Goal: Register for event/course

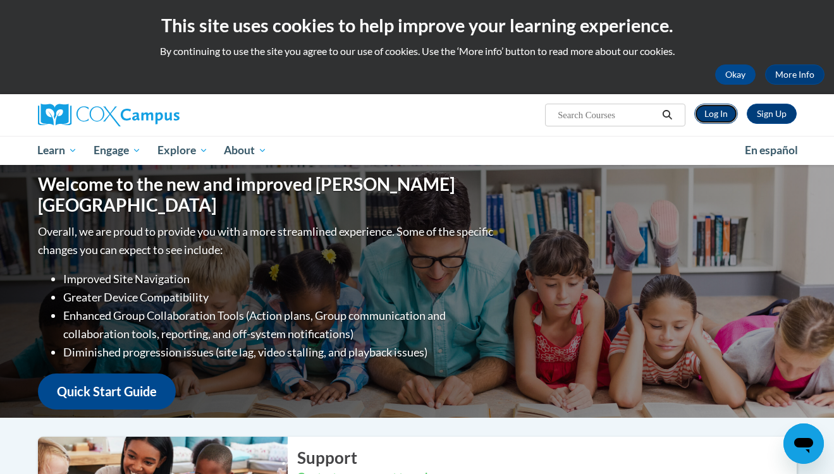
click at [718, 114] on link "Log In" at bounding box center [716, 114] width 44 height 20
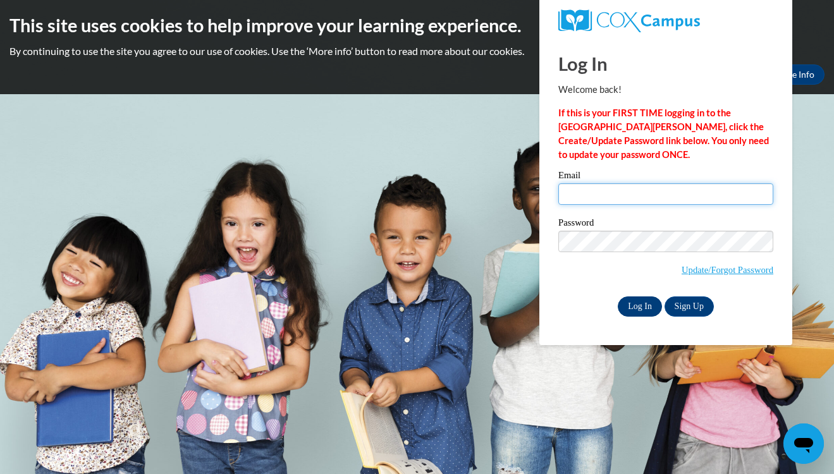
type input "jamie.higashi@k12.hi.us"
click at [650, 308] on input "Log In" at bounding box center [640, 307] width 44 height 20
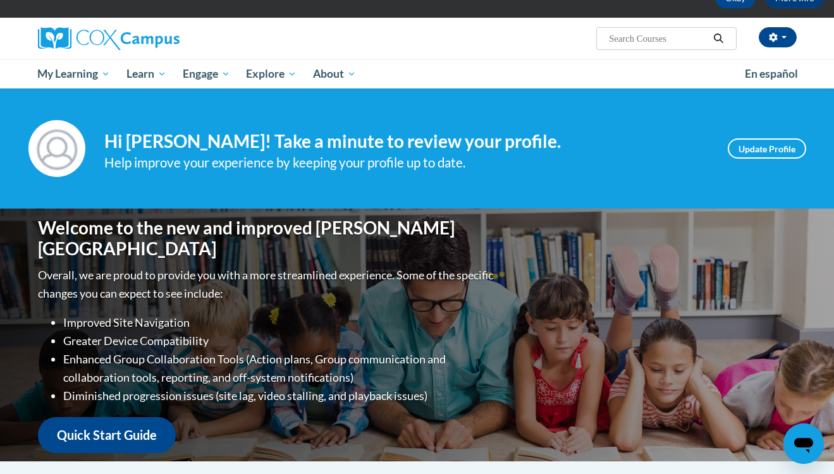
scroll to position [78, 0]
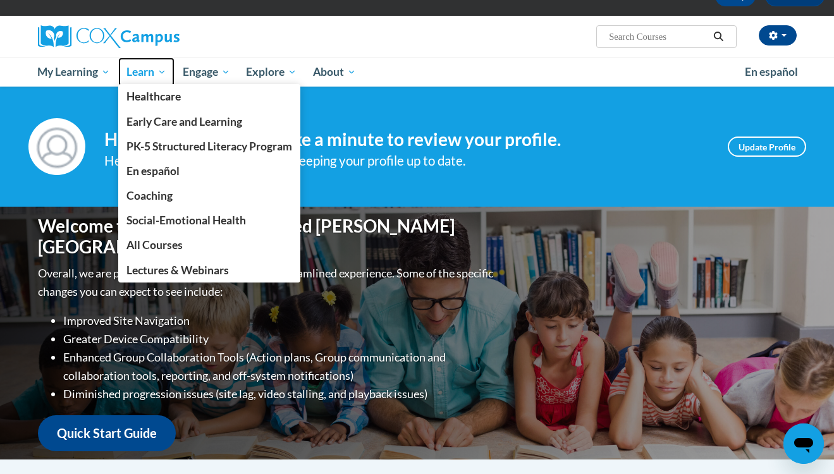
click at [140, 72] on span "Learn" at bounding box center [146, 72] width 40 height 15
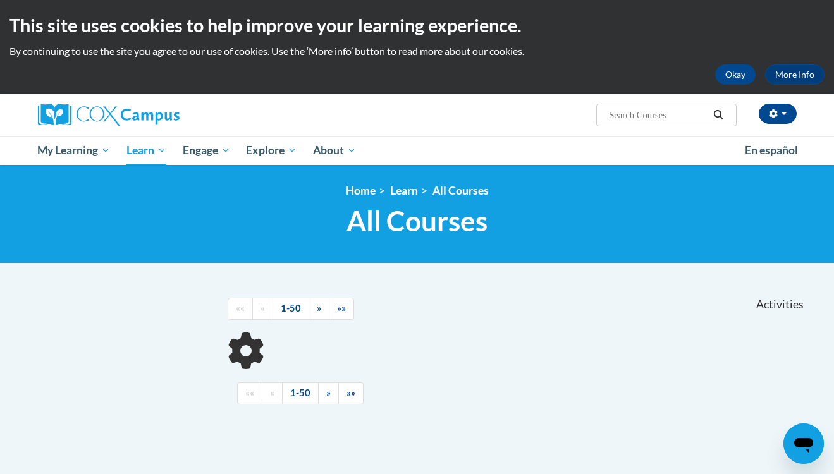
click at [154, 152] on body "This site uses cookies to help improve your learning experience. By continuing …" at bounding box center [417, 350] width 834 height 701
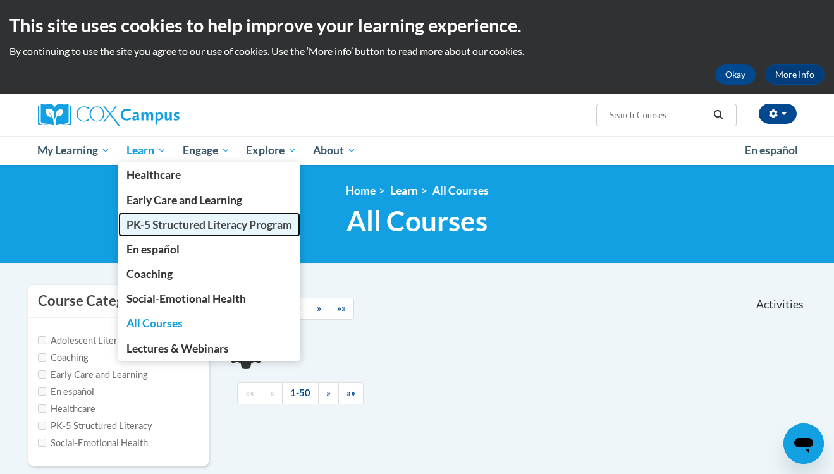
click at [146, 221] on span "PK-5 Structured Literacy Program" at bounding box center [209, 224] width 166 height 13
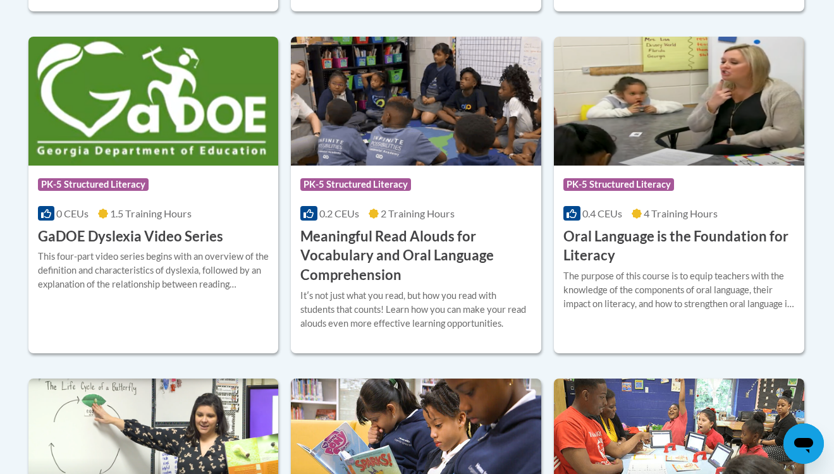
scroll to position [853, 0]
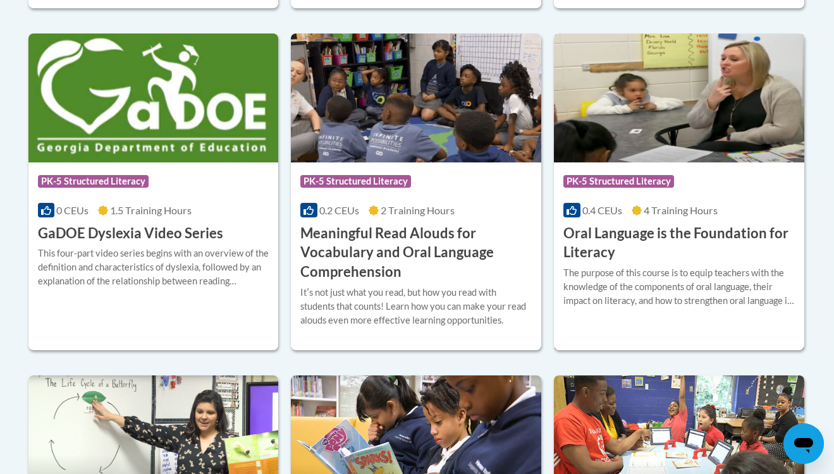
click at [586, 237] on h3 "Oral Language is the Foundation for Literacy" at bounding box center [679, 243] width 231 height 39
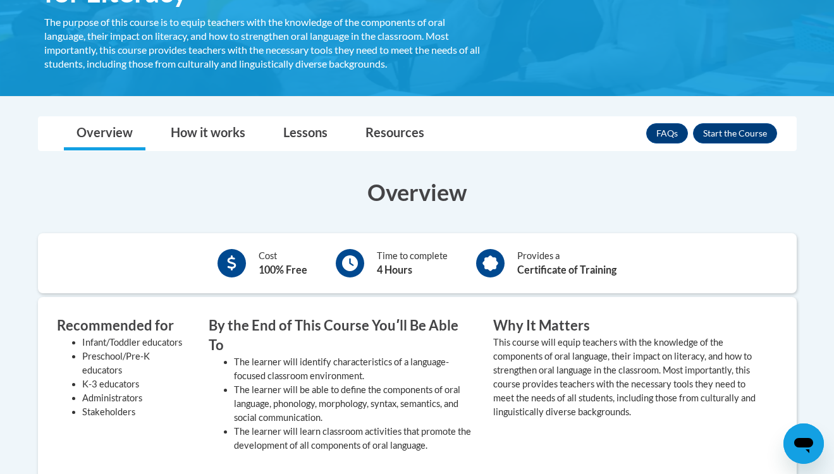
scroll to position [278, 0]
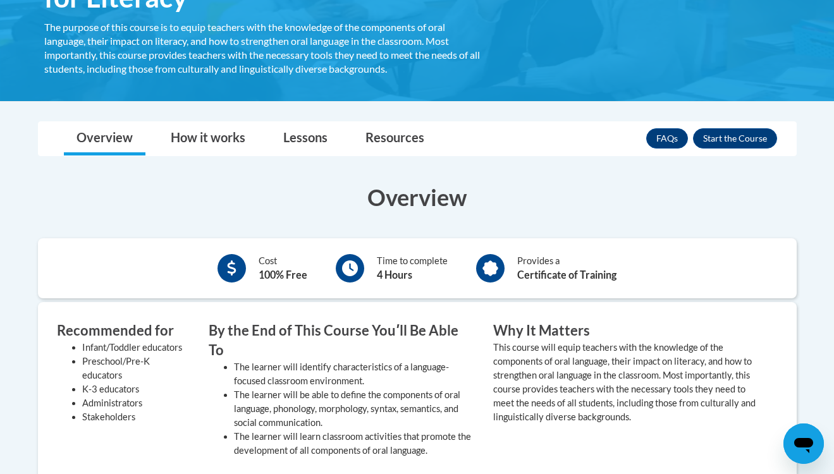
click at [295, 235] on div "Overview Cost 100% Free Time to complete 4 Hours Provides a Certificate of Trai…" at bounding box center [417, 439] width 778 height 515
click at [737, 142] on button "Enroll" at bounding box center [735, 138] width 84 height 20
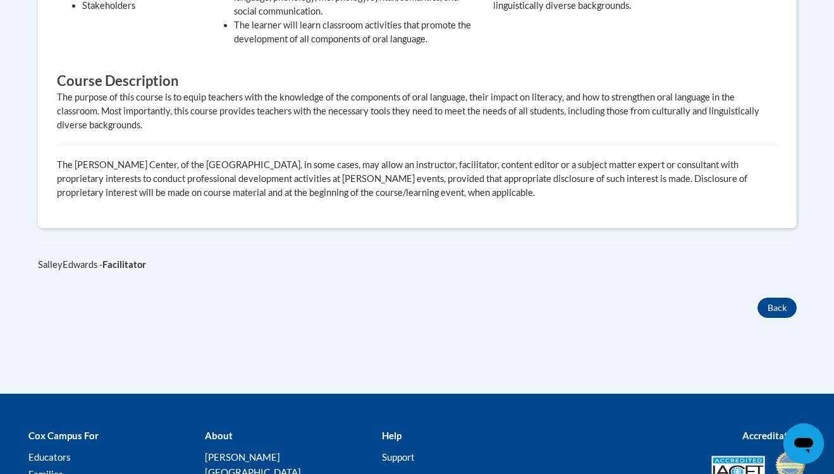
scroll to position [691, 0]
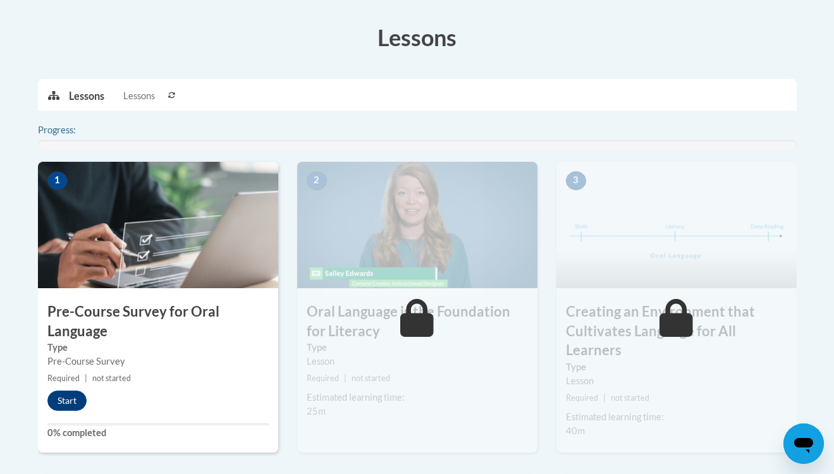
scroll to position [375, 0]
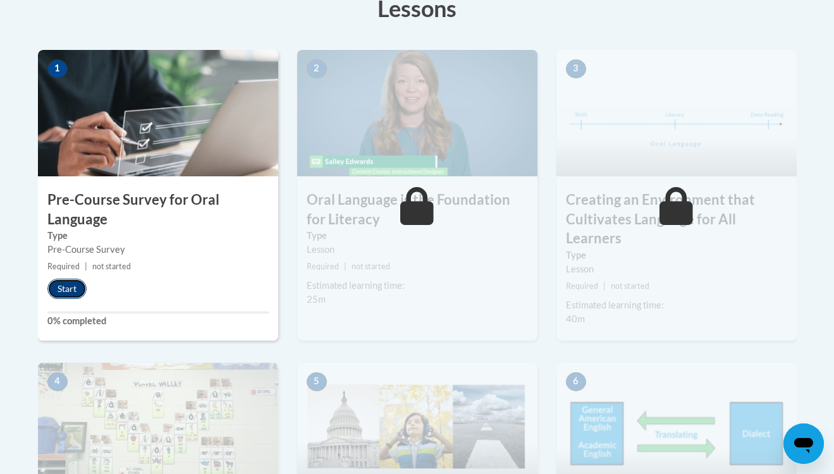
click at [76, 290] on button "Start" at bounding box center [66, 289] width 39 height 20
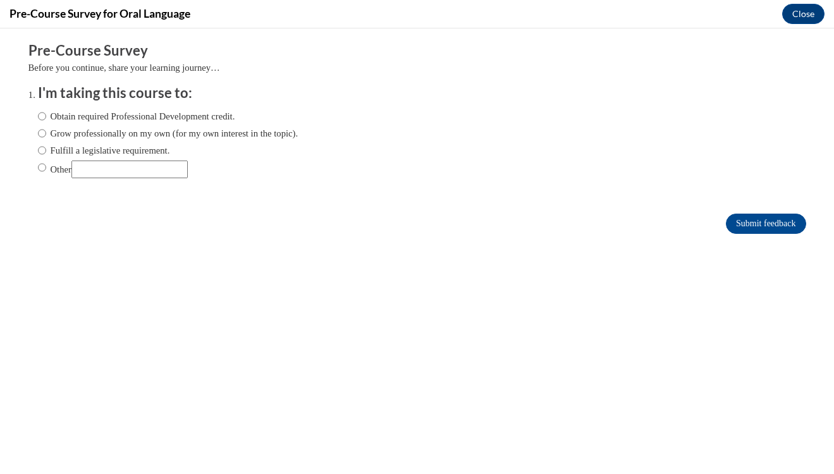
scroll to position [0, 0]
click at [44, 151] on input "Fulfill a legislative requirement." at bounding box center [42, 151] width 8 height 14
radio input "true"
click at [772, 227] on input "Submit feedback" at bounding box center [766, 224] width 80 height 20
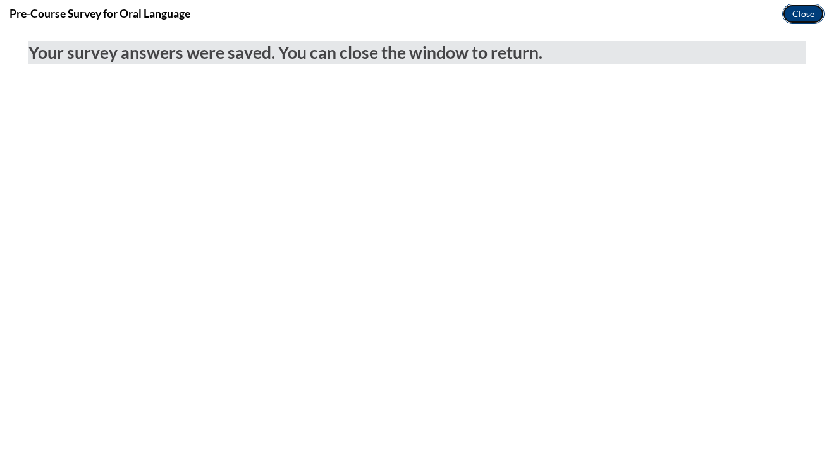
click at [811, 11] on button "Close" at bounding box center [803, 14] width 42 height 20
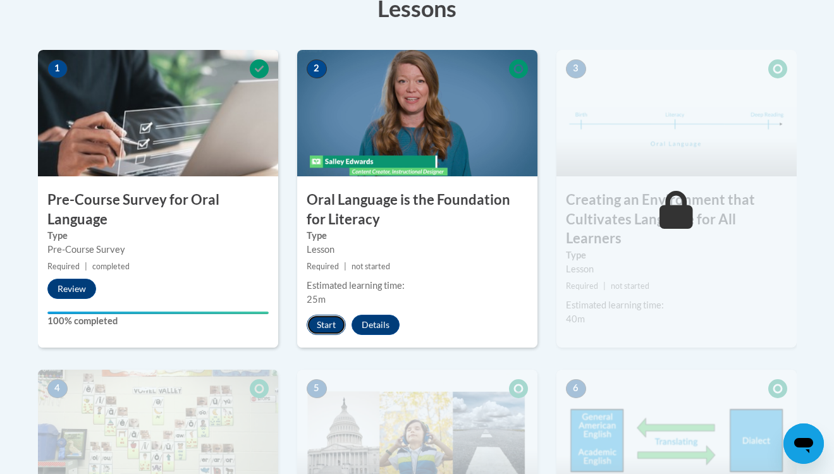
click at [332, 328] on button "Start" at bounding box center [326, 325] width 39 height 20
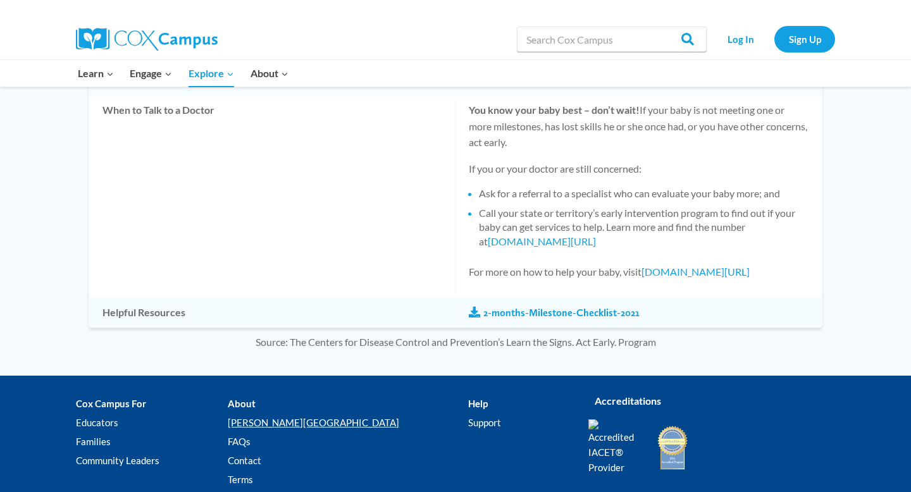
scroll to position [1215, 0]
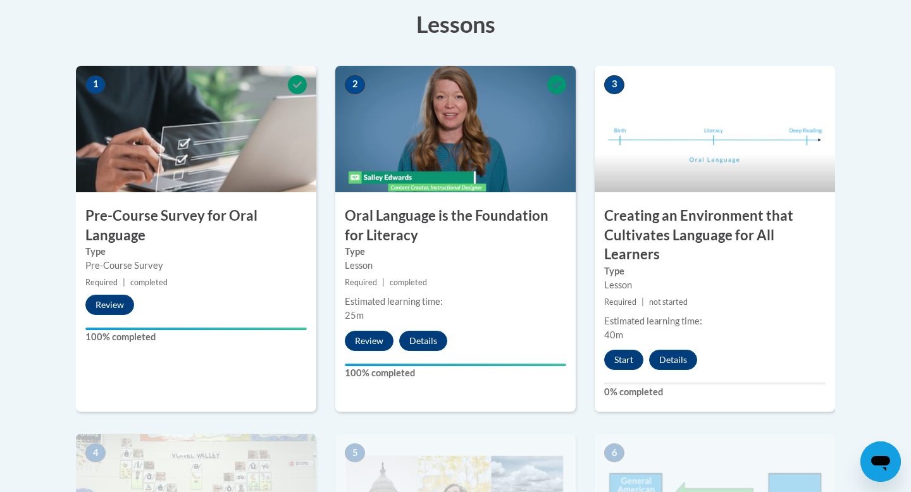
scroll to position [364, 0]
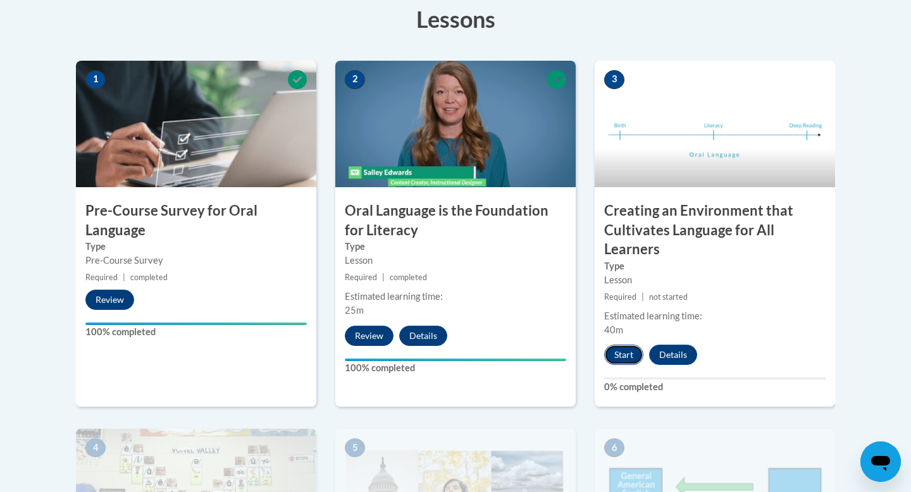
click at [619, 354] on button "Start" at bounding box center [623, 355] width 39 height 20
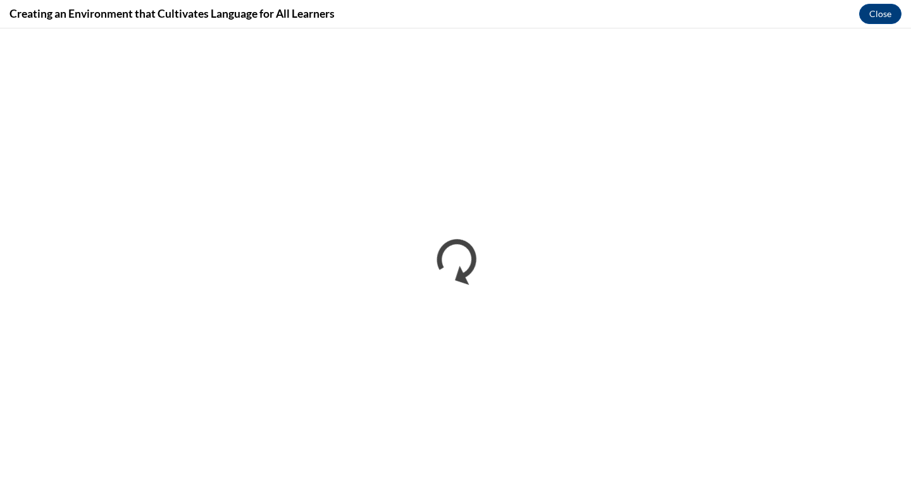
scroll to position [0, 0]
